Goal: Check status: Check status

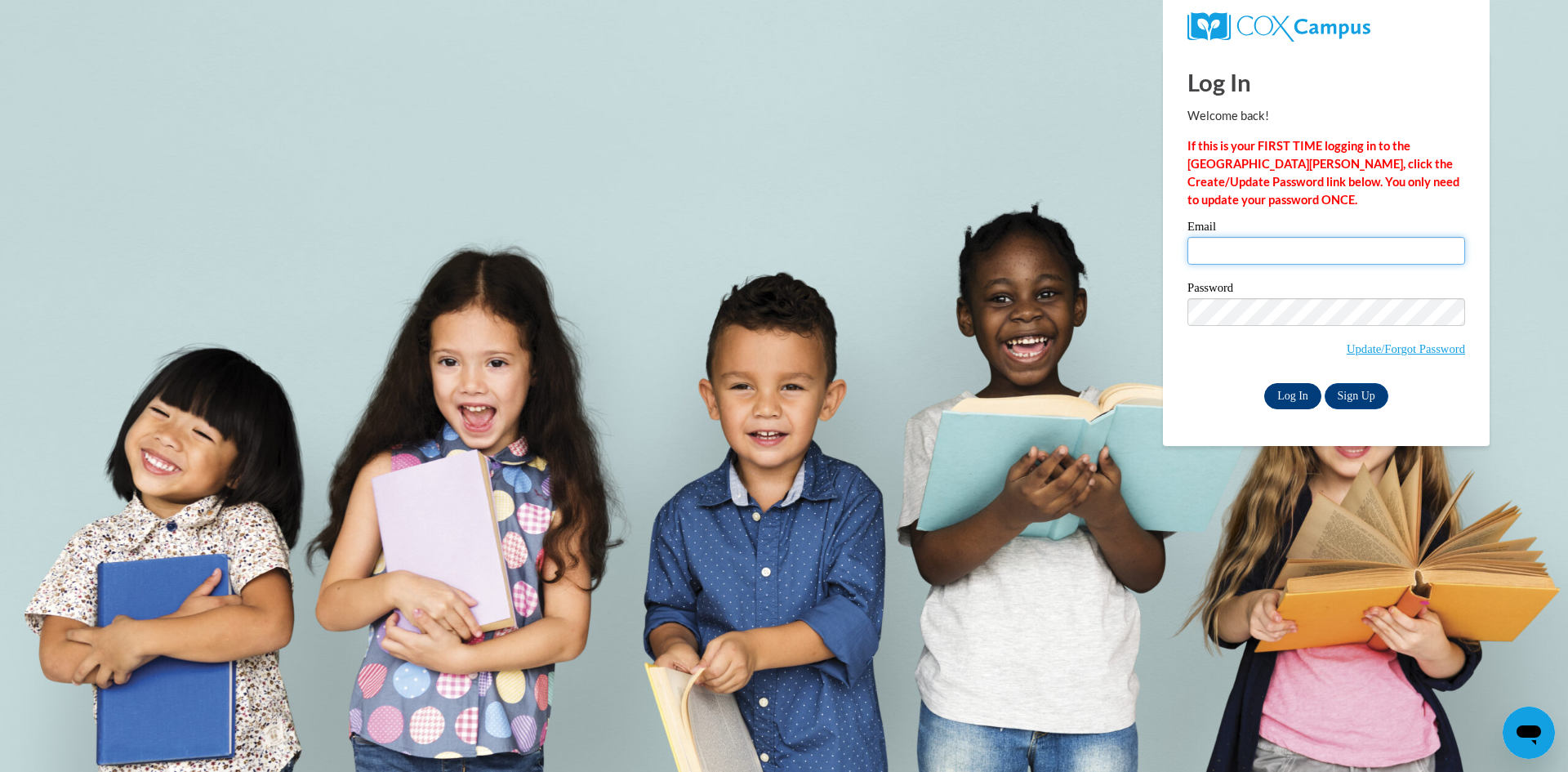
type input "[PERSON_NAME][EMAIL_ADDRESS][DOMAIN_NAME]"
click at [1292, 405] on input "Log In" at bounding box center [1292, 397] width 57 height 26
click at [1284, 393] on input "Log In" at bounding box center [1292, 397] width 57 height 26
